Goal: Task Accomplishment & Management: Manage account settings

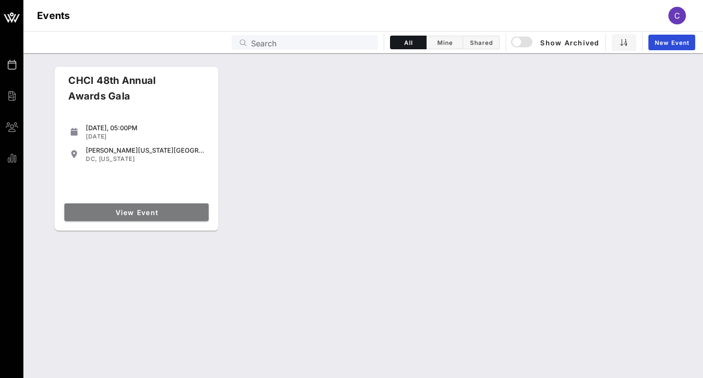
click at [171, 214] on span "View Event" at bounding box center [136, 212] width 137 height 8
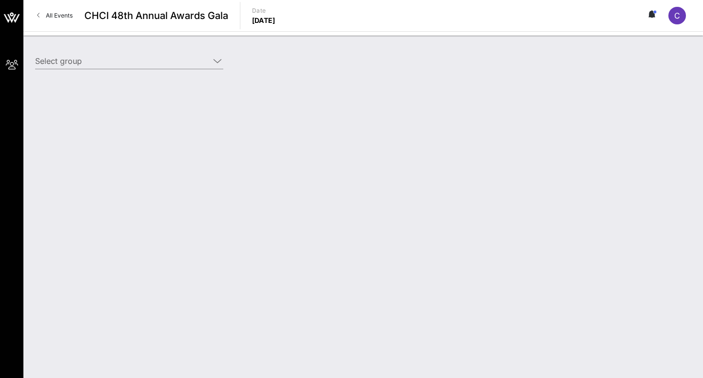
type input "Southwest Airlines (Southwest Airlines) [[PERSON_NAME], [PERSON_NAME][EMAIL_ADD…"
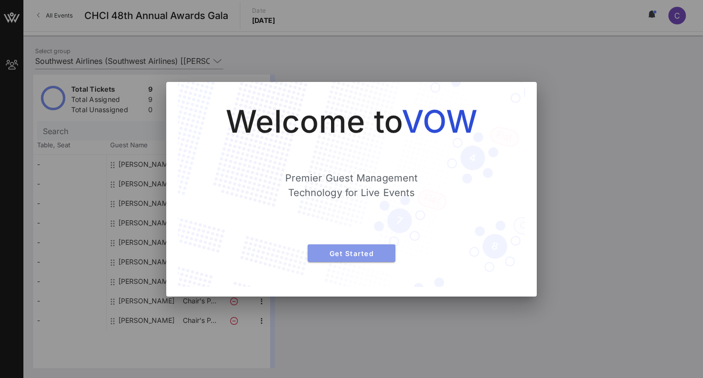
click at [365, 250] on span "Get Started" at bounding box center [351, 253] width 72 height 8
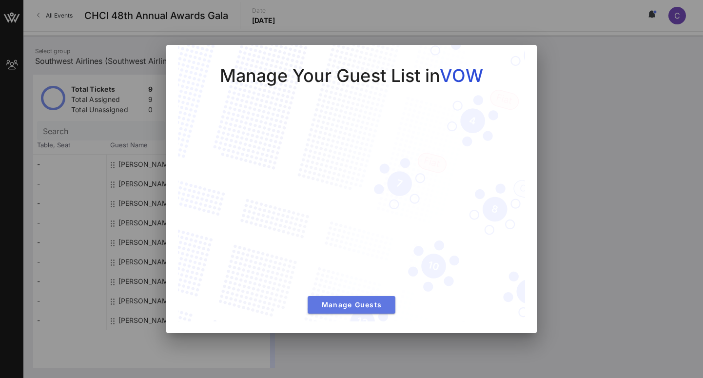
click at [371, 296] on button "Manage Guests" at bounding box center [352, 305] width 88 height 18
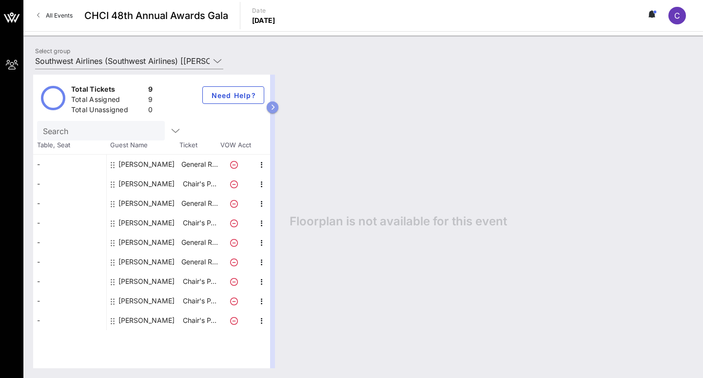
click at [276, 108] on button "button" at bounding box center [273, 107] width 12 height 12
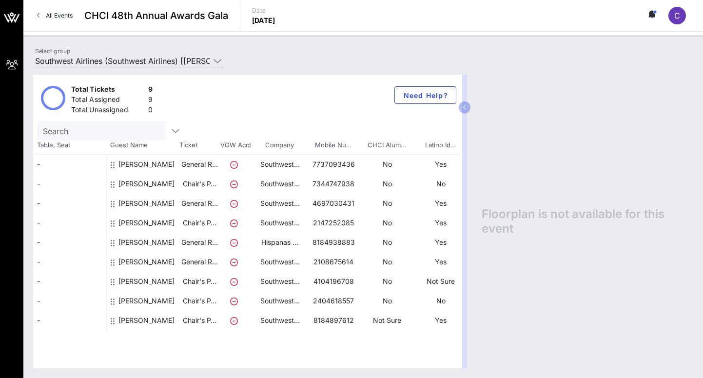
click at [161, 206] on div "[PERSON_NAME]" at bounding box center [146, 207] width 56 height 27
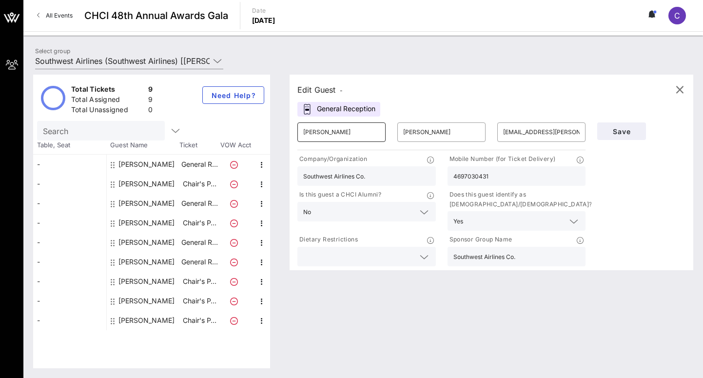
click at [354, 134] on input "[PERSON_NAME]" at bounding box center [341, 132] width 77 height 16
click at [264, 184] on icon "button" at bounding box center [262, 184] width 12 height 12
click at [269, 189] on div "Edit" at bounding box center [286, 187] width 35 height 20
type input "[PERSON_NAME]"
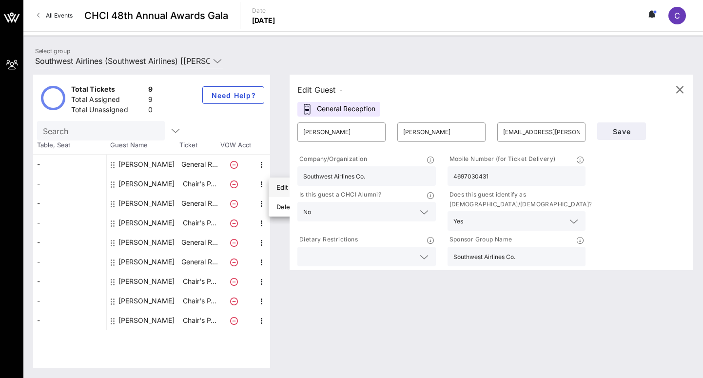
type input "[PERSON_NAME][EMAIL_ADDRESS][PERSON_NAME][DOMAIN_NAME]"
type input "7344747938"
click at [674, 92] on icon "button" at bounding box center [680, 90] width 12 height 12
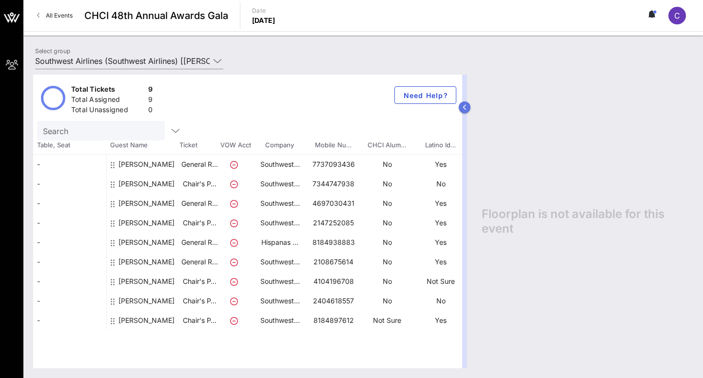
click at [464, 107] on icon "button" at bounding box center [465, 107] width 4 height 6
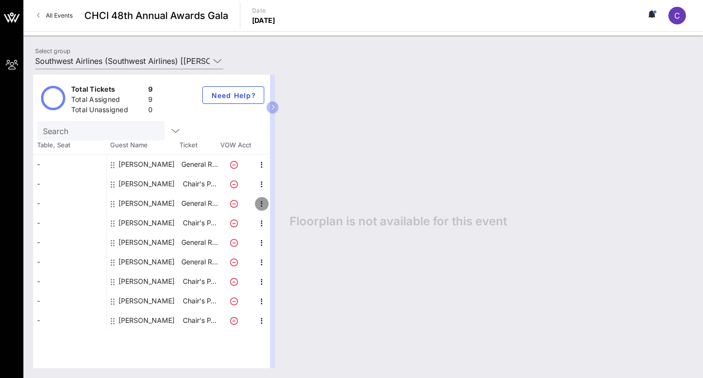
click at [266, 205] on icon "button" at bounding box center [262, 204] width 12 height 12
click at [273, 207] on div "Edit" at bounding box center [286, 207] width 35 height 20
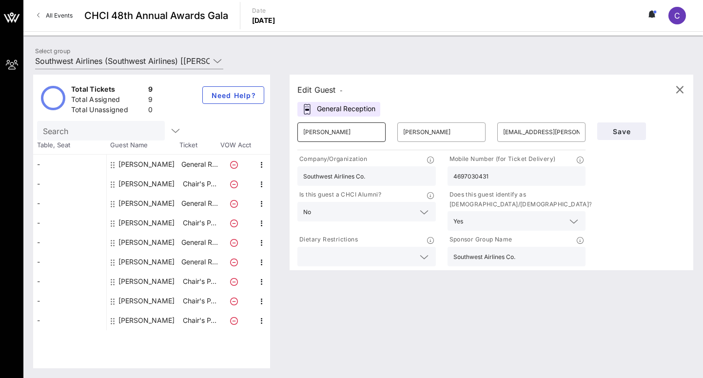
click at [363, 138] on input "[PERSON_NAME]" at bounding box center [341, 132] width 77 height 16
type input "Mark"
click at [445, 128] on input "Tandox" at bounding box center [441, 132] width 77 height 16
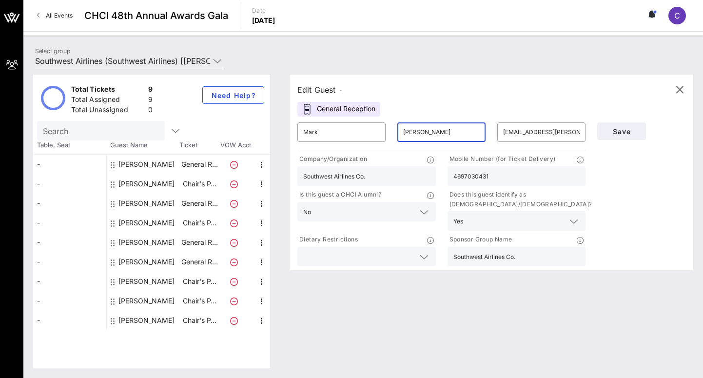
type input "[PERSON_NAME]"
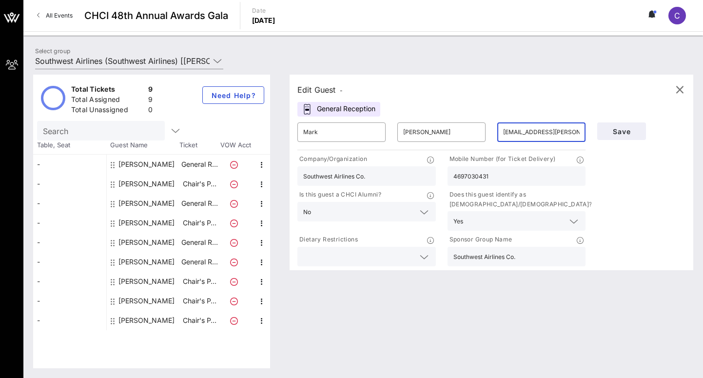
type input "[EMAIL_ADDRESS][PERSON_NAME][DOMAIN_NAME]"
click at [523, 170] on input "4697030431" at bounding box center [516, 176] width 127 height 13
type input "6505209475"
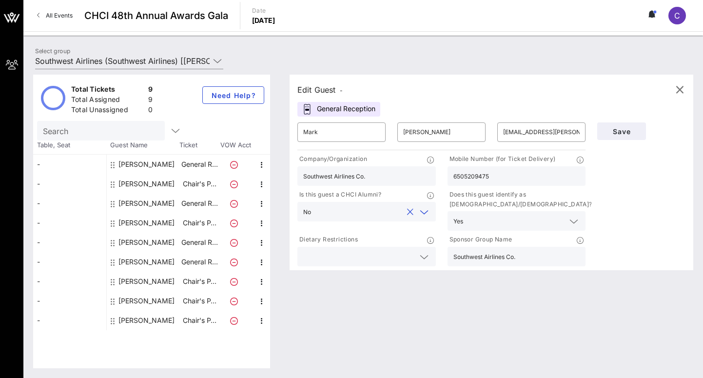
click at [457, 291] on div "Edit Guest - General Reception ​ Mark ​ [PERSON_NAME] ​ [EMAIL_ADDRESS][PERSON_…" at bounding box center [486, 221] width 413 height 293
click at [523, 234] on div "Sponsor Group Name Southwest Airlines Co." at bounding box center [517, 251] width 150 height 36
click at [526, 222] on input "text" at bounding box center [510, 221] width 86 height 13
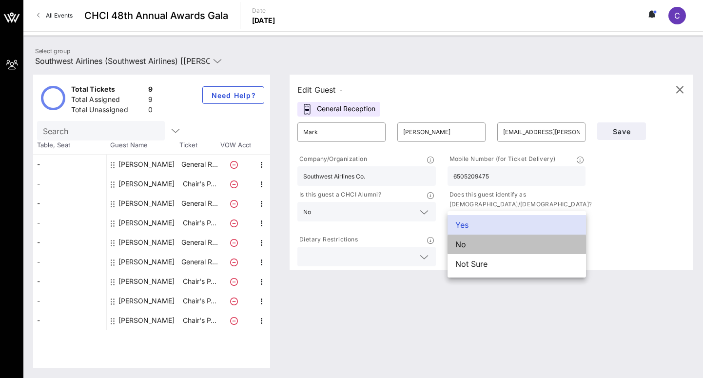
click at [529, 241] on div "No" at bounding box center [517, 244] width 138 height 20
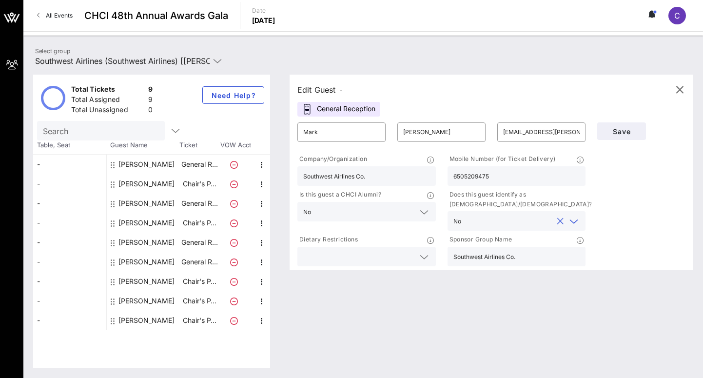
click at [566, 219] on div at bounding box center [573, 221] width 14 height 12
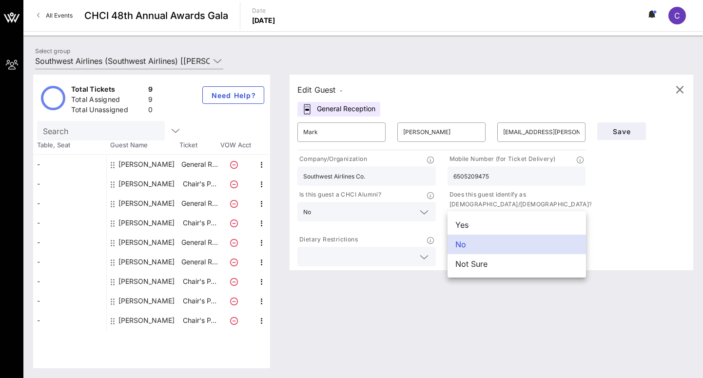
click at [602, 219] on div "Save" at bounding box center [641, 193] width 100 height 152
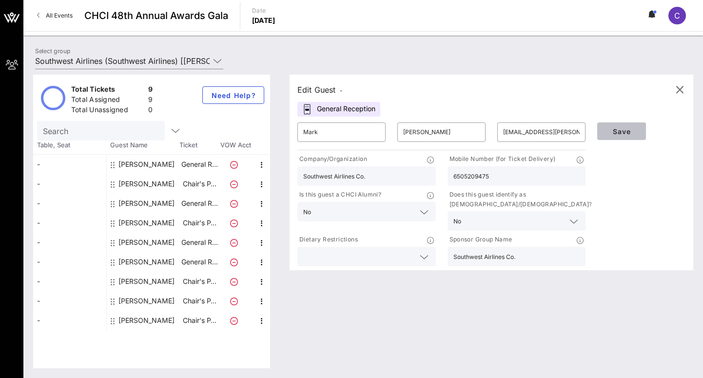
click at [613, 133] on span "Save" at bounding box center [621, 131] width 33 height 8
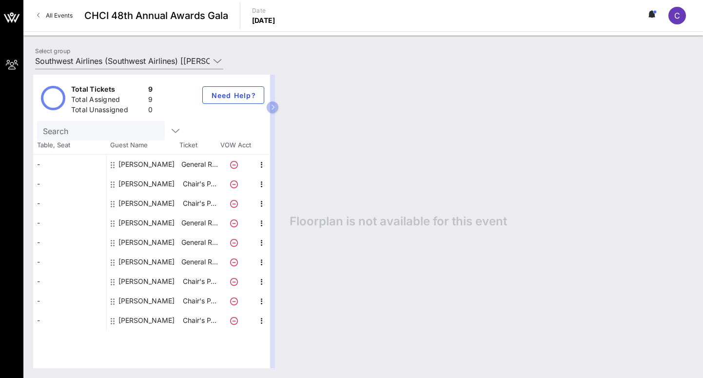
click at [441, 65] on div "Total Tickets 9 Total Assigned 9 Total Unassigned 0 Need Help? Search Table, Se…" at bounding box center [363, 221] width 680 height 313
